Goal: Information Seeking & Learning: Learn about a topic

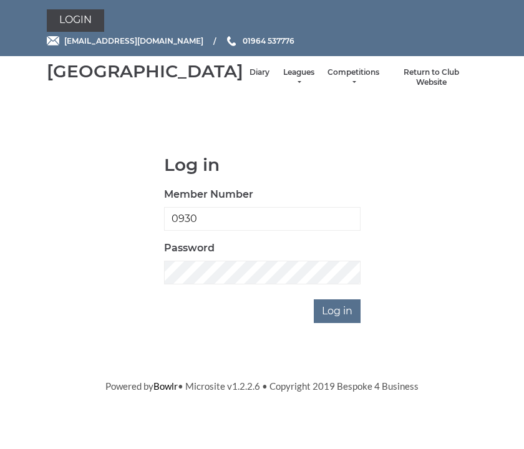
type input "0930"
click at [338, 323] on input "Log in" at bounding box center [337, 311] width 47 height 24
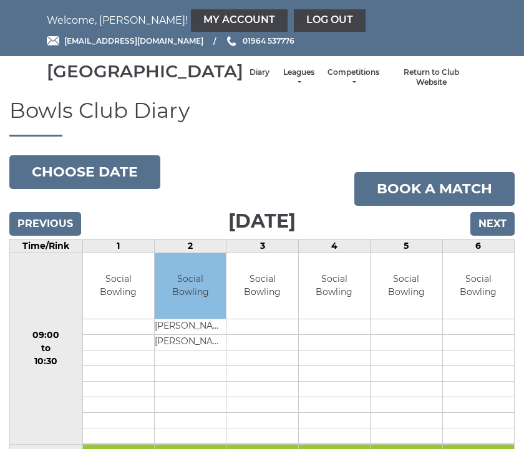
click at [282, 88] on link "Leagues" at bounding box center [298, 77] width 33 height 21
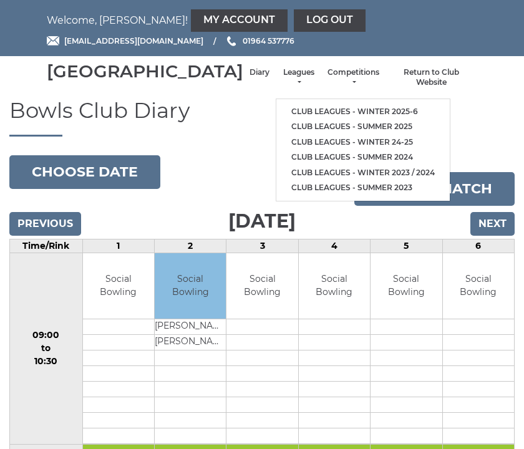
click at [357, 114] on link "Club leagues - Winter 2025-6" at bounding box center [362, 112] width 173 height 16
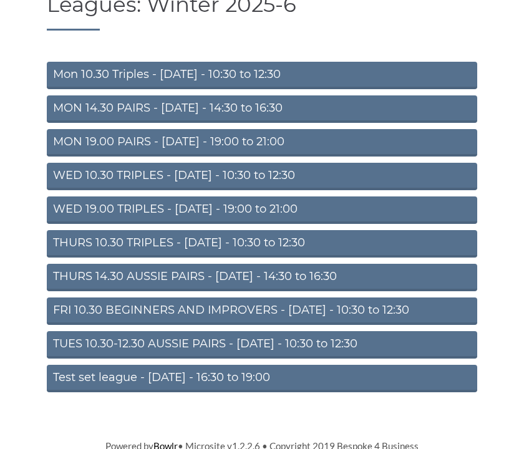
scroll to position [105, 0]
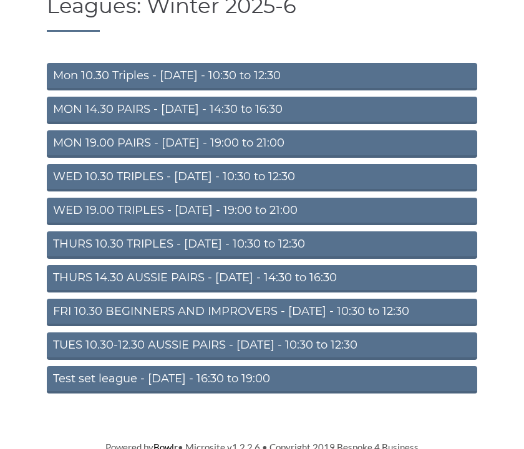
click at [391, 326] on link "FRI 10.30 BEGINNERS AND IMPROVERS - Friday - 10:30 to 12:30" at bounding box center [262, 312] width 430 height 27
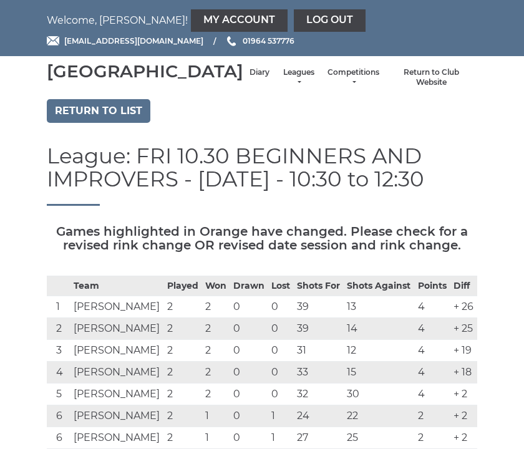
click at [120, 123] on link "Return to list" at bounding box center [99, 111] width 104 height 24
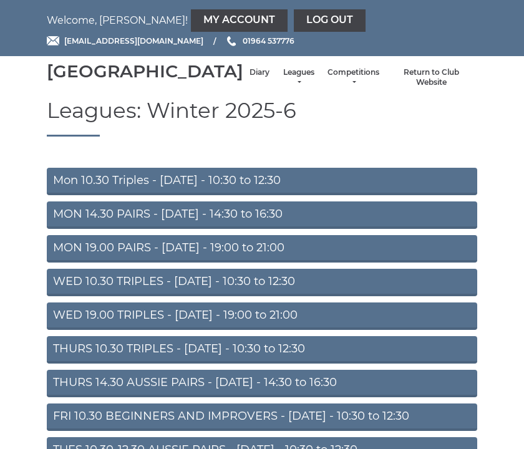
click at [315, 263] on link "MON 19.00 PAIRS - [DATE] - 19:00 to 21:00" at bounding box center [262, 248] width 430 height 27
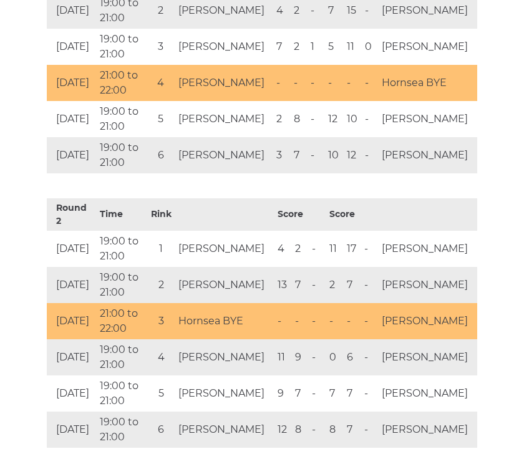
scroll to position [703, 0]
